Goal: Communication & Community: Answer question/provide support

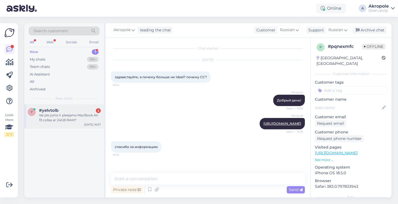
click at [76, 116] on div "Vai pie jums ir pieejams MacBook Air 13 collas ar 24GB RAM?" at bounding box center [70, 118] width 62 height 10
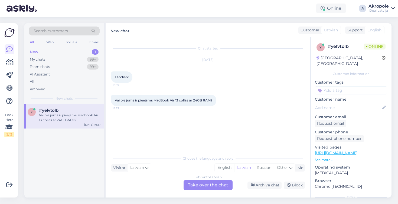
click at [211, 185] on div "Latvian to Latvian Take over the chat" at bounding box center [208, 185] width 49 height 10
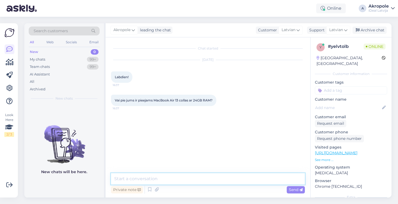
click at [191, 175] on textarea at bounding box center [208, 178] width 194 height 11
type textarea "Labdien!"
type textarea "Jā, daži ir"
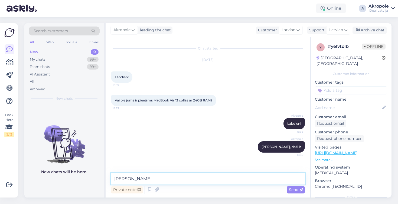
type textarea "I"
type textarea "Interesē kāda konkrēta krāsa?"
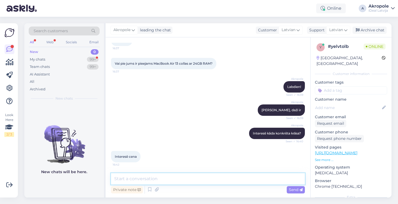
scroll to position [60, 0]
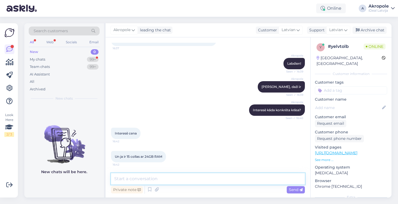
paste textarea "[URL][DOMAIN_NAME]"
type textarea "[URL][DOMAIN_NAME]"
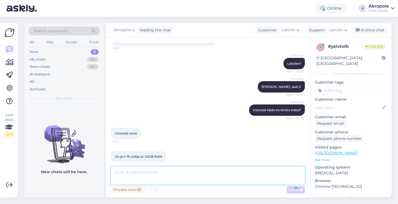
scroll to position [93, 0]
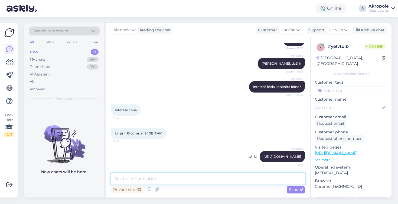
paste textarea "[URL][DOMAIN_NAME]"
type textarea "[URL][DOMAIN_NAME]"
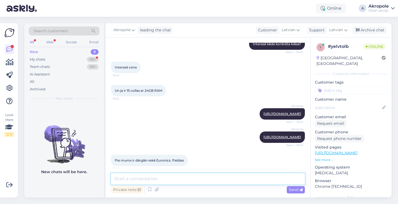
scroll to position [149, 0]
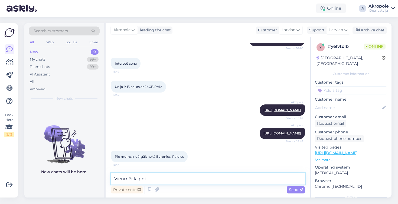
type textarea "Vienmēr laipni!"
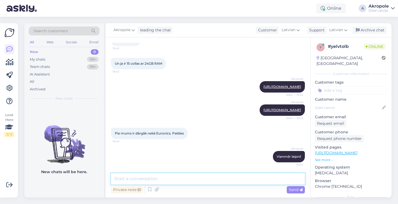
scroll to position [173, 0]
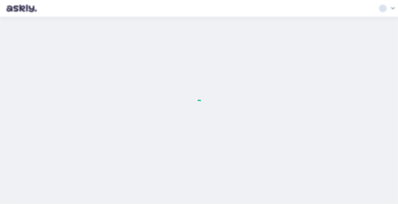
click at [344, 2] on div at bounding box center [199, 102] width 398 height 204
click at [344, 0] on div at bounding box center [199, 102] width 398 height 204
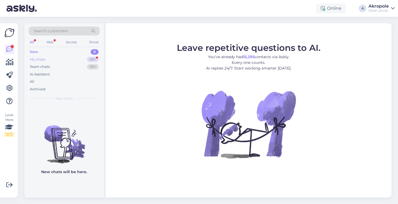
click at [63, 62] on div "My chats 99+" at bounding box center [64, 60] width 71 height 8
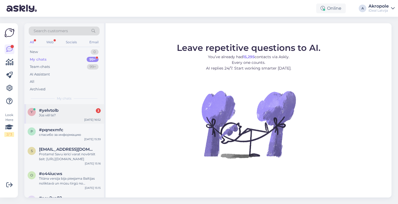
click at [76, 116] on div "Jūs vēl te?" at bounding box center [70, 115] width 62 height 5
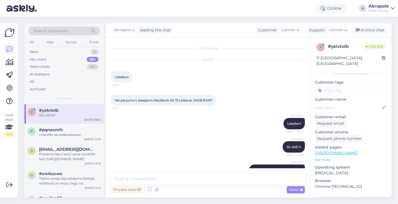
scroll to position [252, 0]
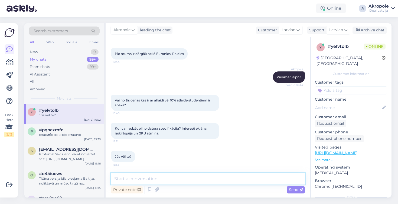
click at [162, 180] on textarea at bounding box center [208, 178] width 194 height 11
type textarea "Jā, ISIC atlaide būs papildus no atlaides cenas"
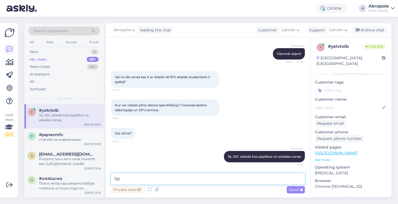
type textarea "S"
type textarea "Detalizētas specifikācijas ir atrodamas [DOMAIN_NAME] lapā"
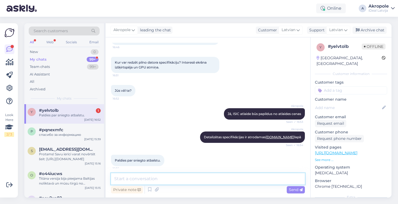
scroll to position [328, 0]
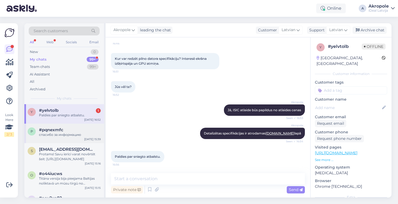
click at [59, 131] on span "#pqnexmfc" at bounding box center [51, 130] width 24 height 5
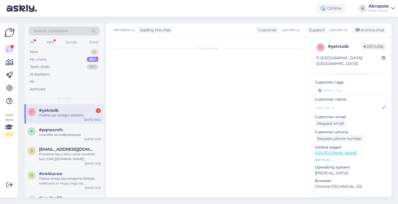
scroll to position [0, 0]
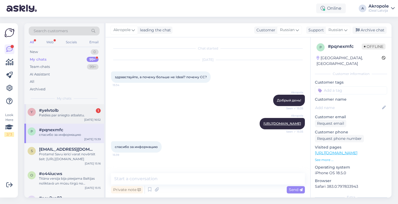
click at [66, 115] on div "Paldies par sniegto atbalstu." at bounding box center [70, 115] width 62 height 5
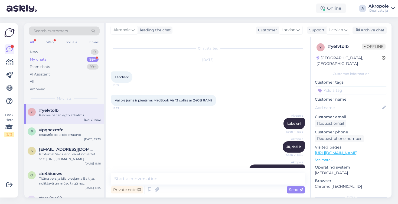
scroll to position [322, 0]
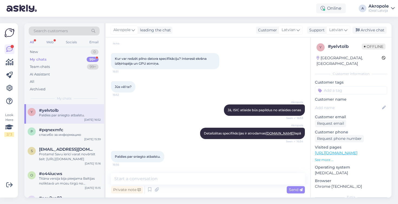
click at [82, 59] on div "My chats 99+" at bounding box center [64, 60] width 71 height 8
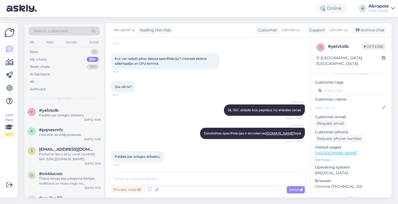
click at [79, 47] on div "All Web Socials Email" at bounding box center [64, 43] width 71 height 8
click at [85, 52] on div "New 0" at bounding box center [64, 52] width 71 height 8
